Goal: Information Seeking & Learning: Understand process/instructions

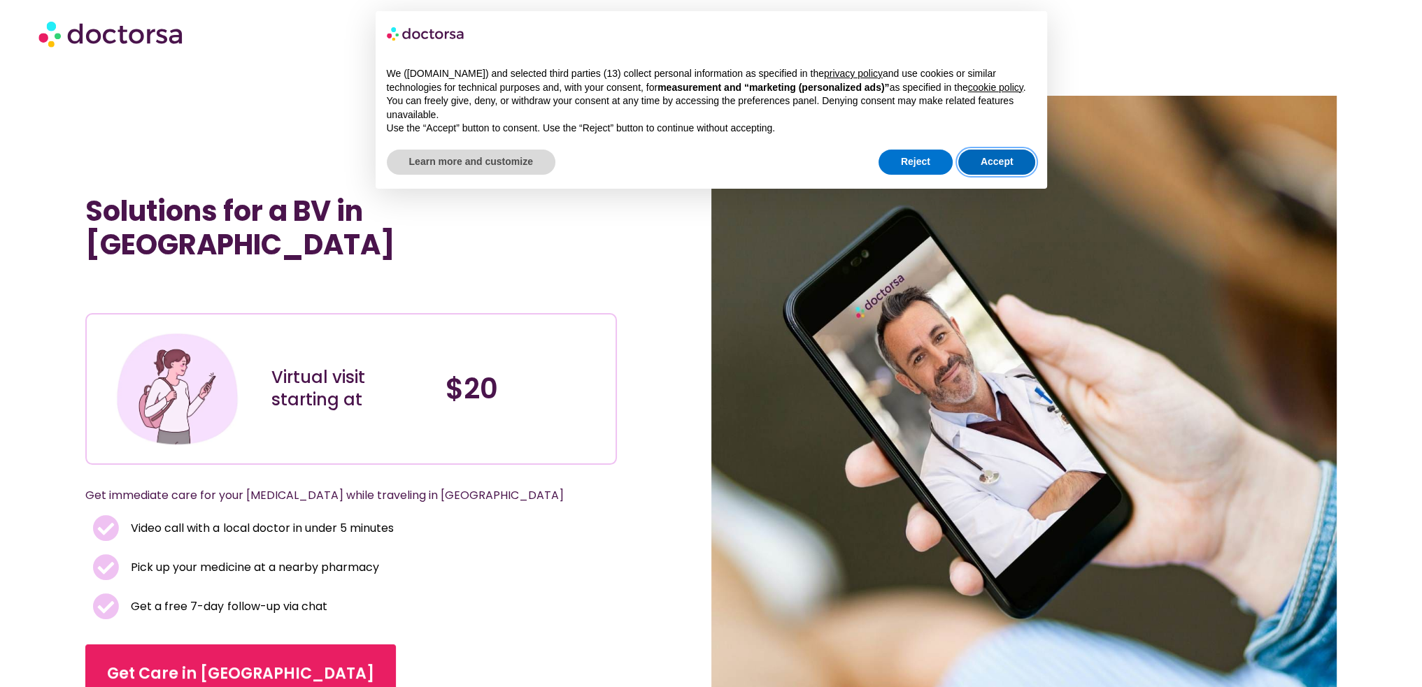
click at [982, 159] on button "Accept" at bounding box center [997, 162] width 78 height 25
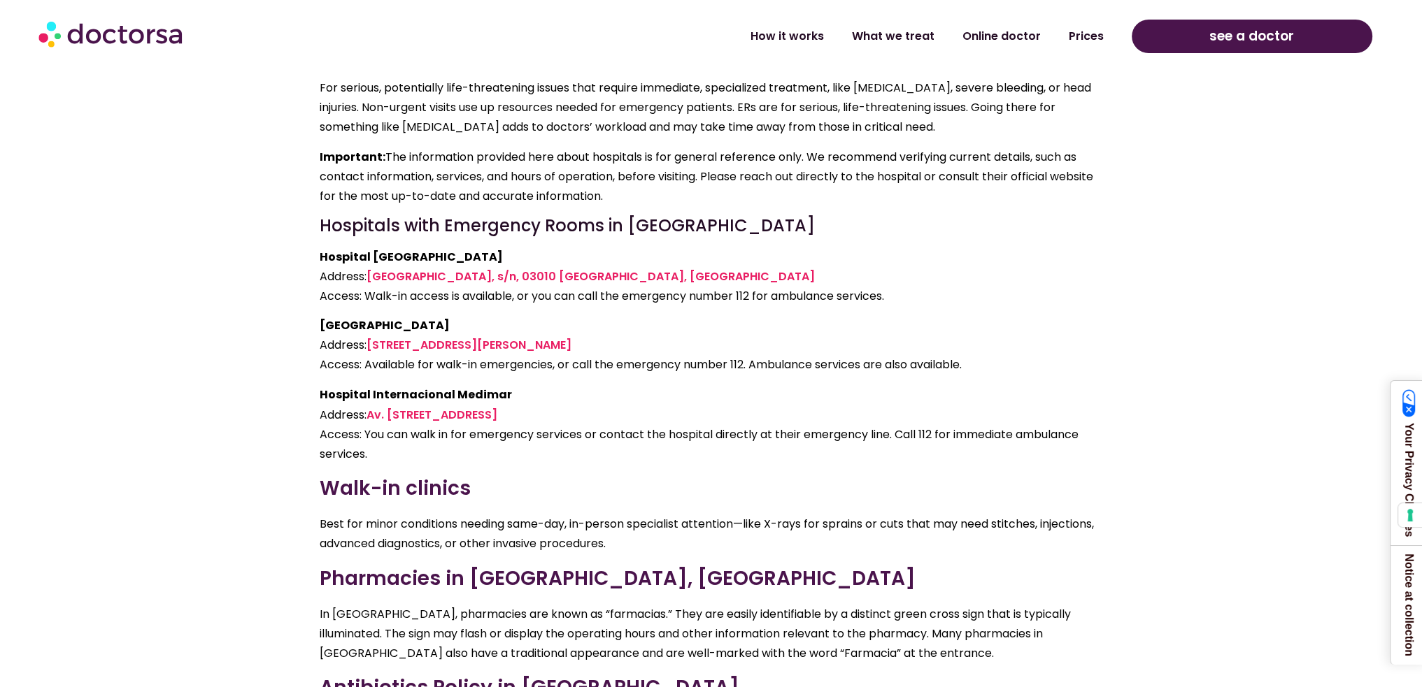
scroll to position [3287, 0]
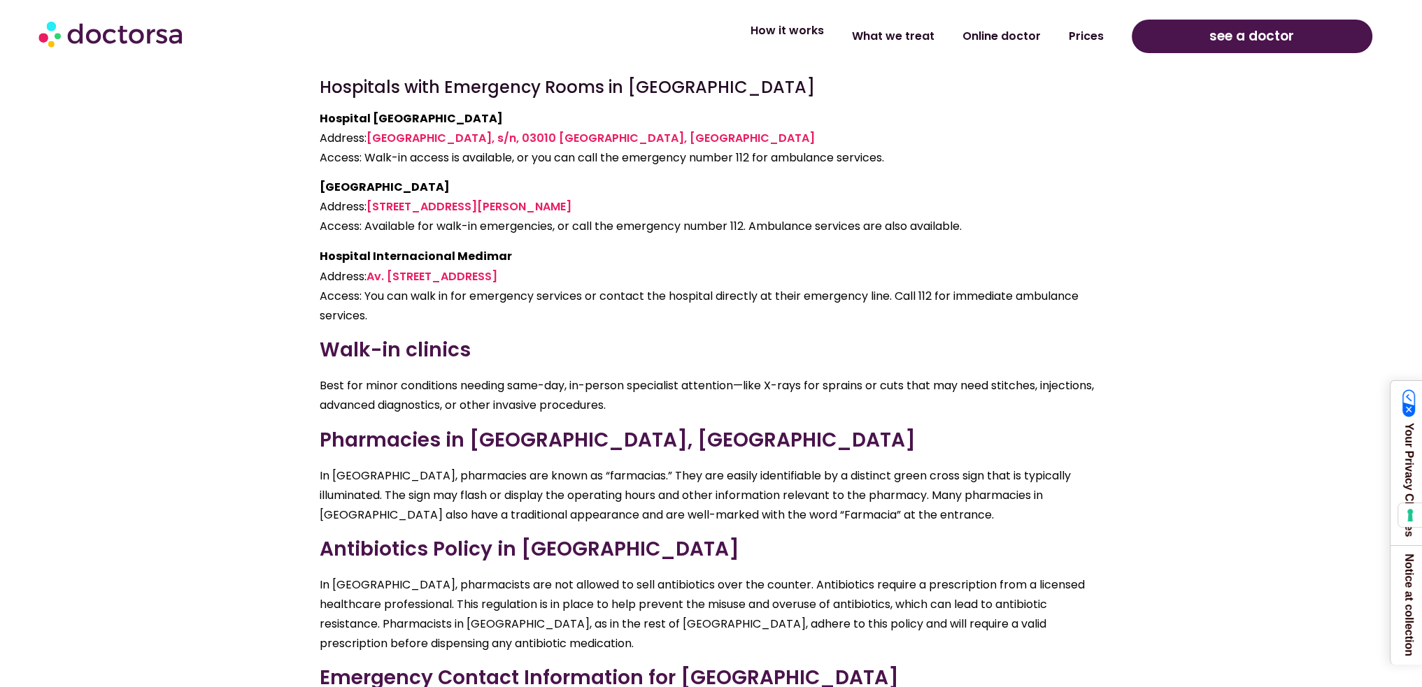
click at [799, 35] on link "How it works" at bounding box center [786, 31] width 101 height 32
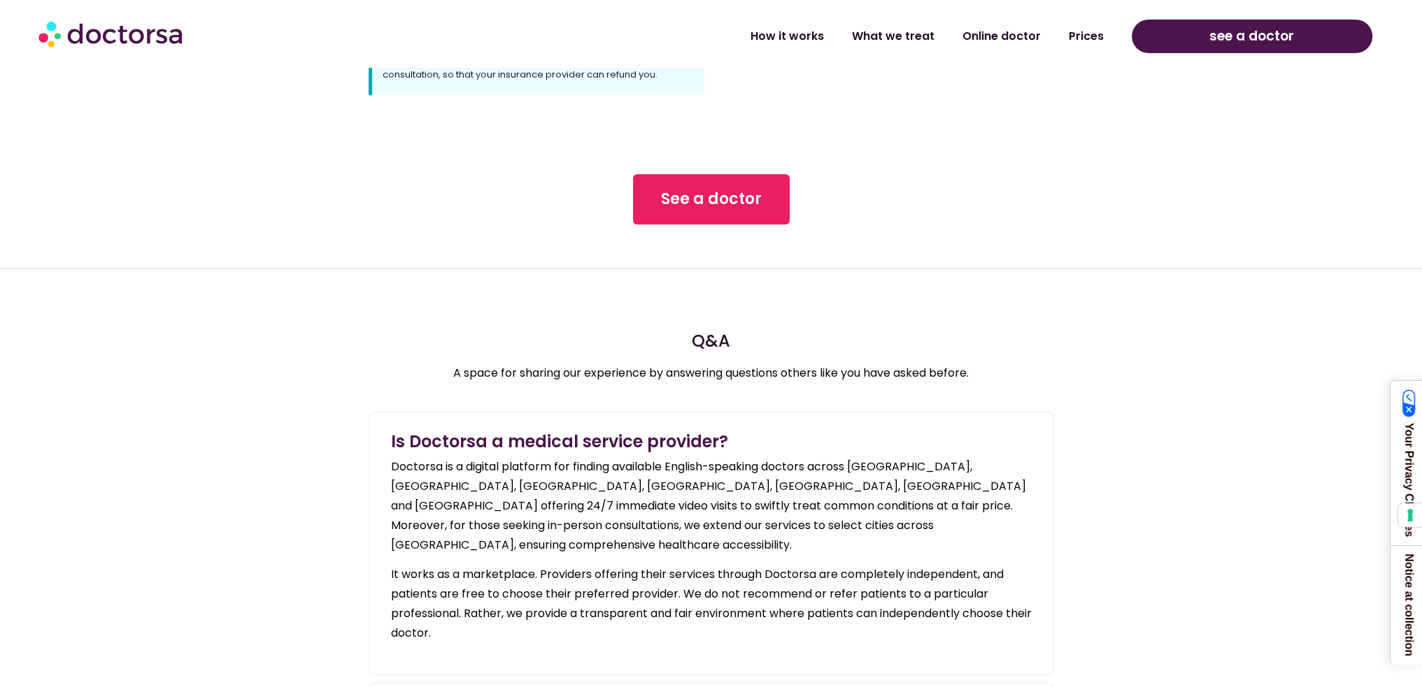
scroll to position [1469, 0]
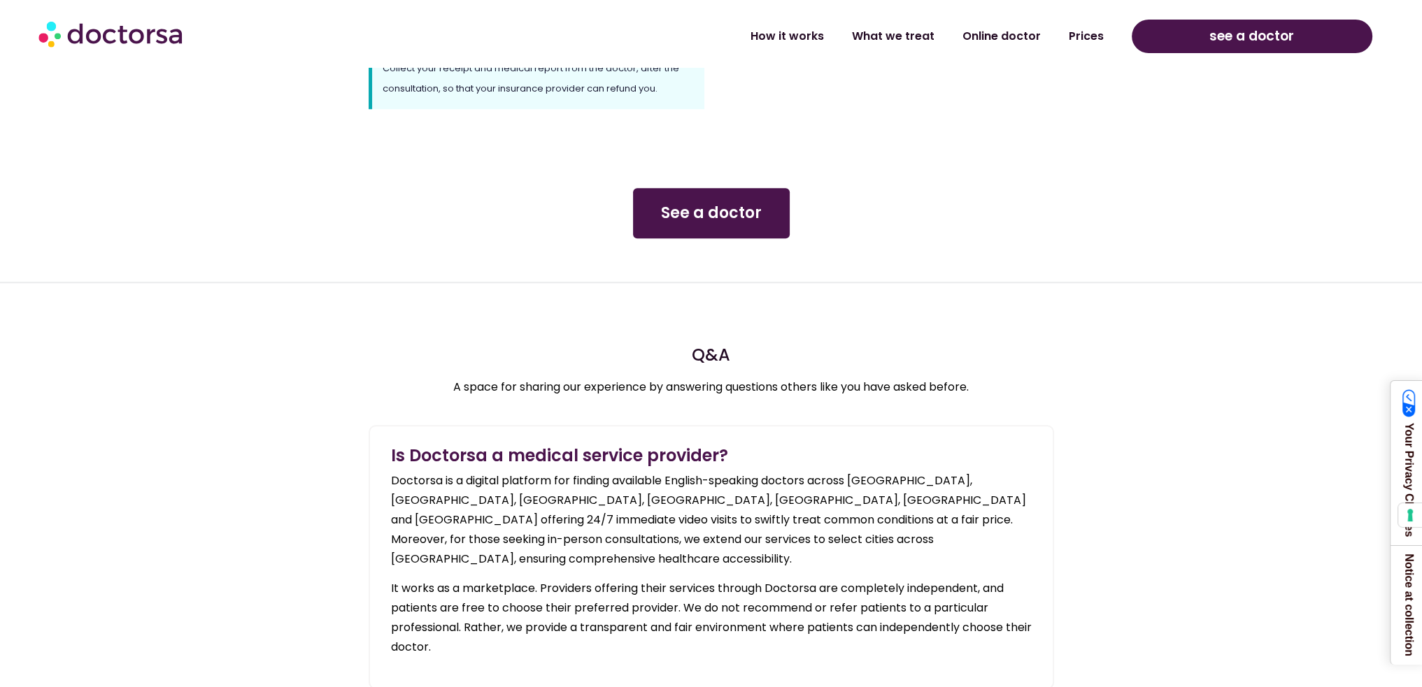
click at [713, 218] on span "See a doctor" at bounding box center [711, 213] width 101 height 22
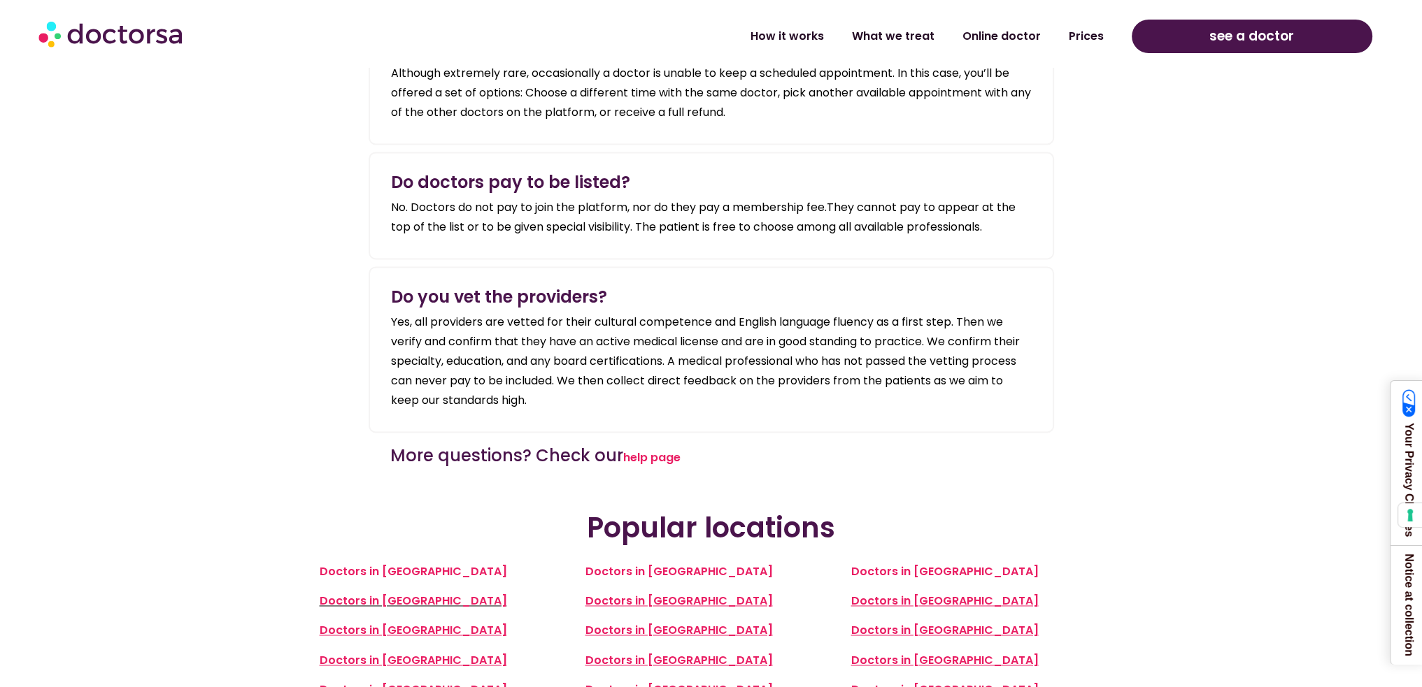
scroll to position [2867, 0]
